Goal: Find specific page/section: Find specific page/section

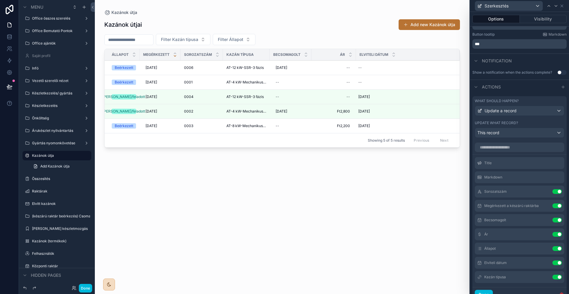
click at [281, 95] on div "scrollable content" at bounding box center [282, 143] width 375 height 286
click at [336, 99] on div "--" at bounding box center [333, 96] width 37 height 9
click at [325, 176] on div "Kazánok útjai Add new Kazánok útja Filter Kazán típusa Filter Állapot Állapot M…" at bounding box center [282, 150] width 356 height 271
click at [276, 94] on div "--" at bounding box center [290, 96] width 35 height 9
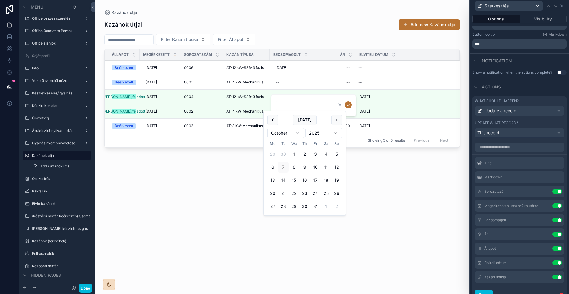
click at [221, 206] on div "Kazánok útjai Add new Kazánok útja Filter Kazán típusa Filter Állapot Állapot M…" at bounding box center [282, 150] width 356 height 271
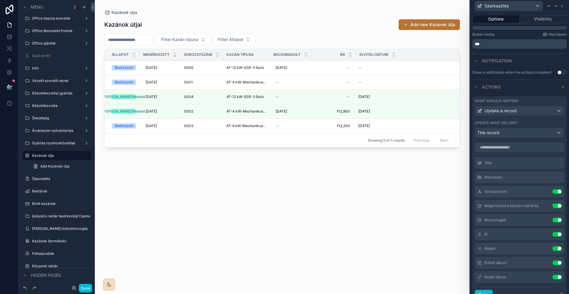
click at [249, 95] on span "AT-12 kW-SSR-3 fázis" at bounding box center [245, 96] width 37 height 5
click at [270, 205] on div "Kazánok útjai Add new Kazánok útja Filter Kazán típusa Filter Állapot Állapot M…" at bounding box center [282, 150] width 356 height 271
click at [368, 92] on div "[DATE] [DATE]" at bounding box center [404, 96] width 97 height 9
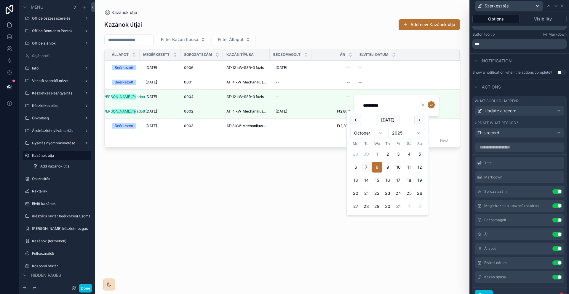
click at [256, 192] on div "Kazánok útjai Add new Kazánok útja Filter Kazán típusa Filter Állapot Állapot M…" at bounding box center [282, 150] width 356 height 271
